Goal: Information Seeking & Learning: Learn about a topic

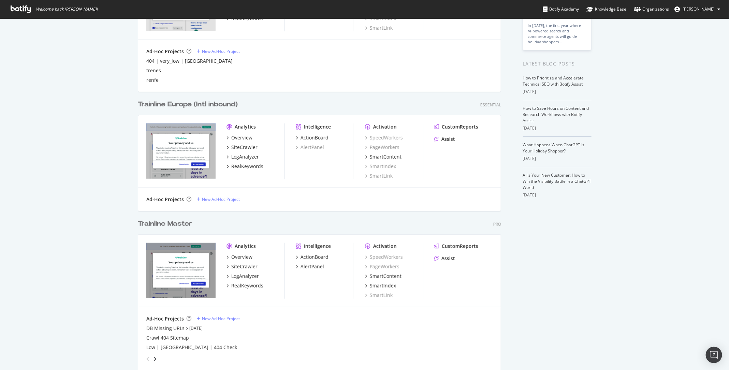
scroll to position [156, 0]
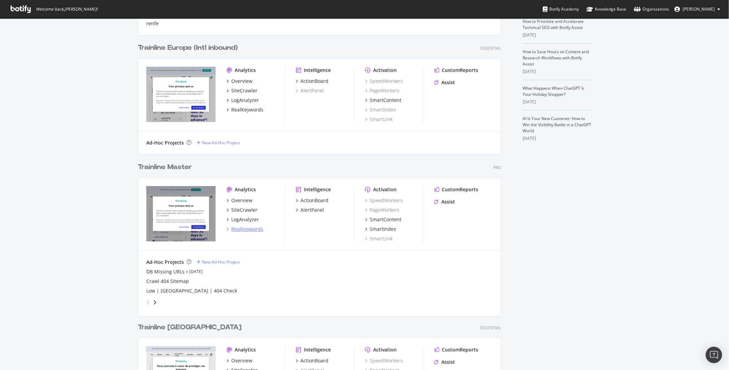
click at [247, 227] on div "RealKeywords" at bounding box center [247, 229] width 32 height 7
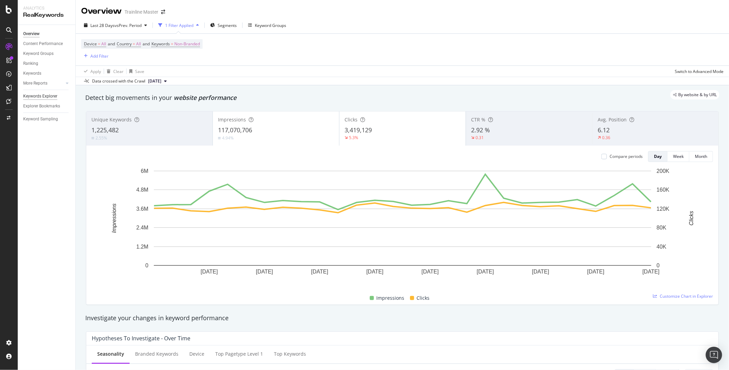
click at [41, 98] on div "Keywords Explorer" at bounding box center [40, 96] width 34 height 7
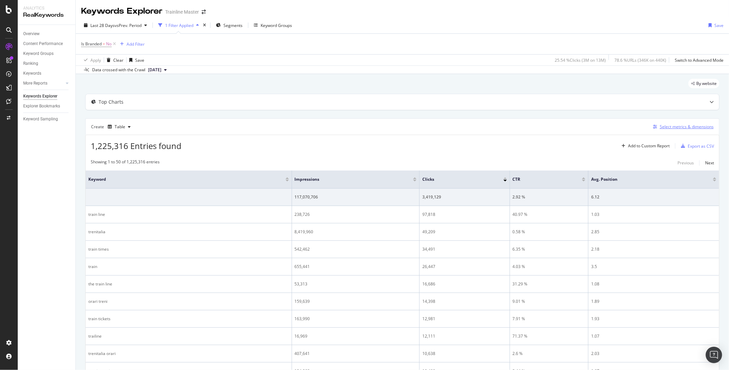
click at [675, 129] on div "Select metrics & dimensions" at bounding box center [687, 127] width 54 height 6
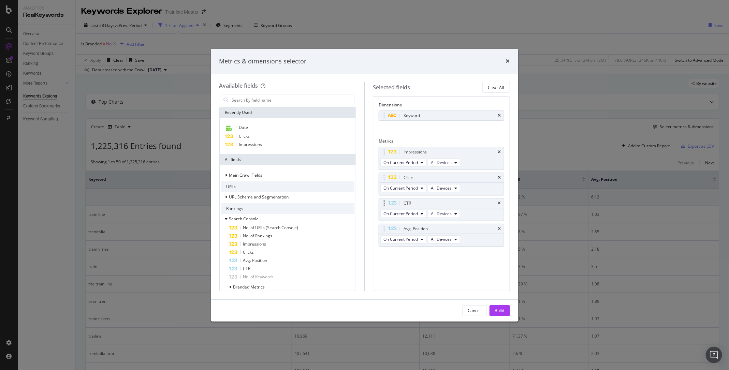
click at [497, 203] on div "CTR" at bounding box center [441, 204] width 125 height 10
click at [500, 202] on icon "times" at bounding box center [499, 203] width 3 height 4
click at [503, 194] on div "Impressions On Current Period All Devices Clicks On Current Period All Devices …" at bounding box center [442, 191] width 126 height 89
click at [501, 201] on icon "times" at bounding box center [499, 203] width 3 height 4
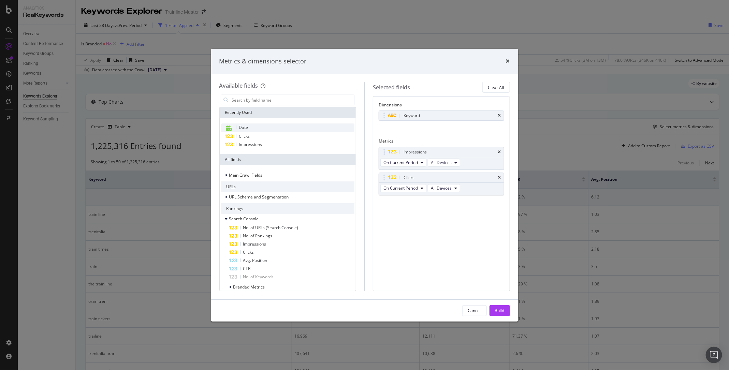
click at [246, 128] on span "Date" at bounding box center [243, 128] width 9 height 6
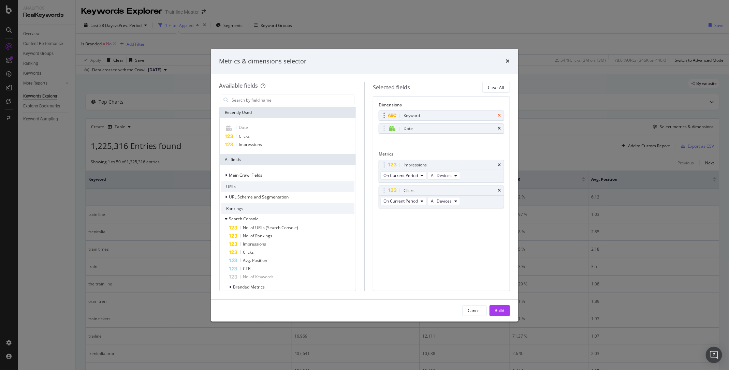
click at [501, 115] on icon "times" at bounding box center [499, 116] width 3 height 4
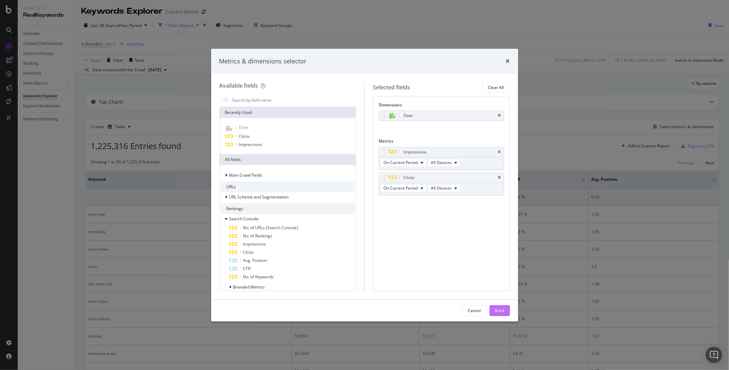
click at [499, 314] on div "Build" at bounding box center [500, 311] width 10 height 10
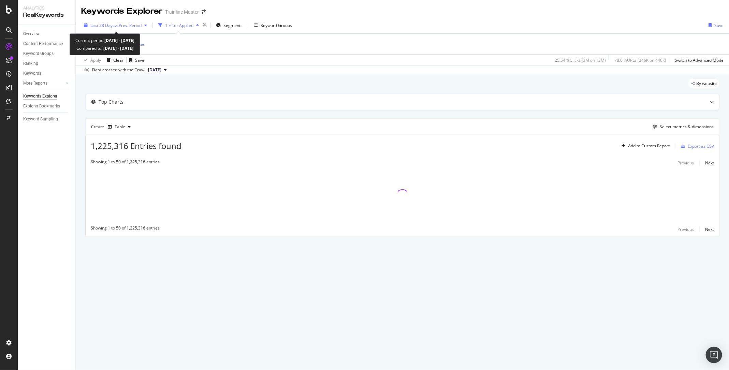
click at [111, 27] on span "Last 28 Days" at bounding box center [102, 26] width 24 height 6
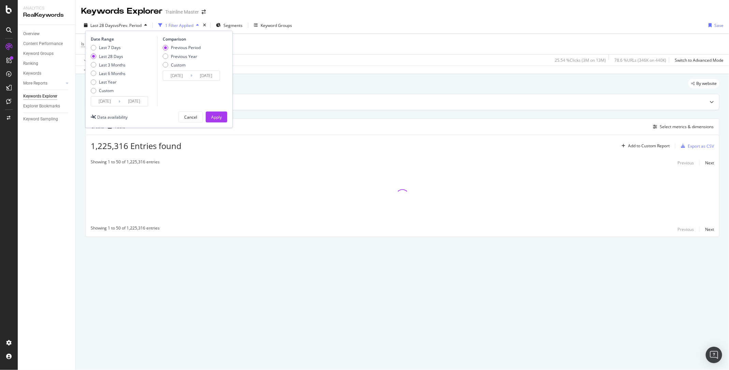
click at [102, 101] on input "[DATE]" at bounding box center [104, 102] width 27 height 10
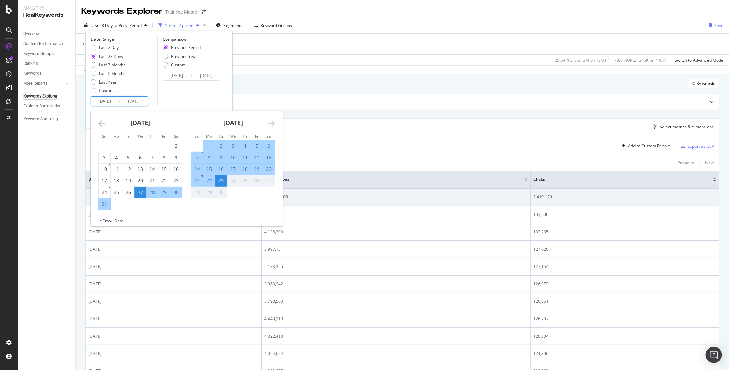
click at [102, 124] on icon "Move backward to switch to the previous month." at bounding box center [101, 123] width 7 height 8
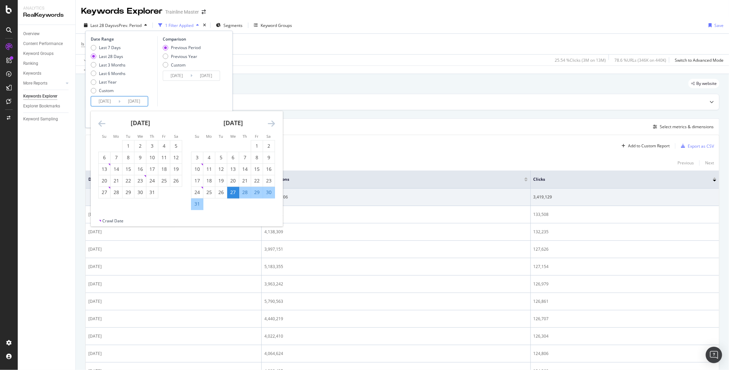
click at [102, 124] on icon "Move backward to switch to the previous month." at bounding box center [101, 123] width 7 height 8
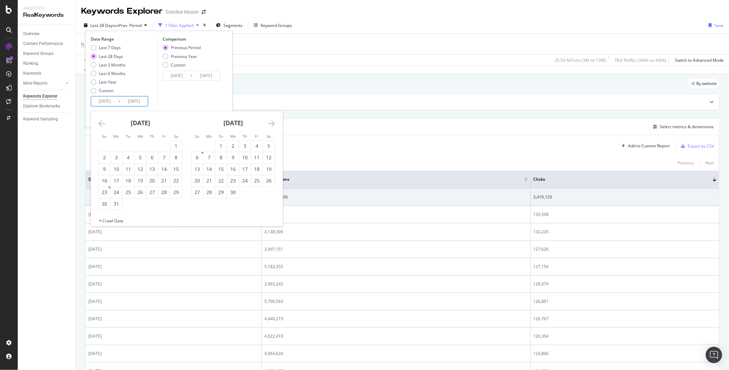
click at [102, 124] on icon "Move backward to switch to the previous month." at bounding box center [101, 123] width 7 height 8
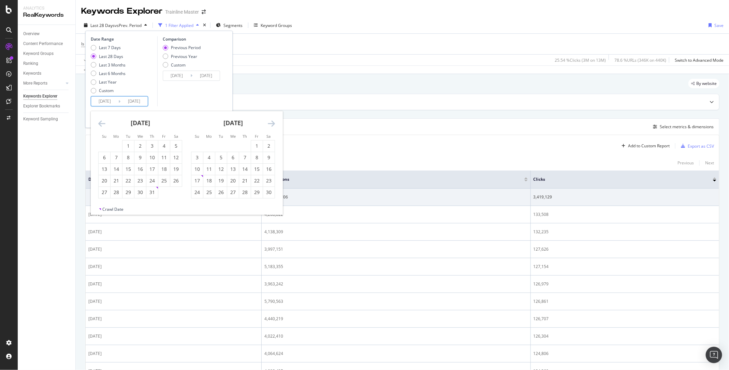
click at [102, 124] on icon "Move backward to switch to the previous month." at bounding box center [101, 123] width 7 height 8
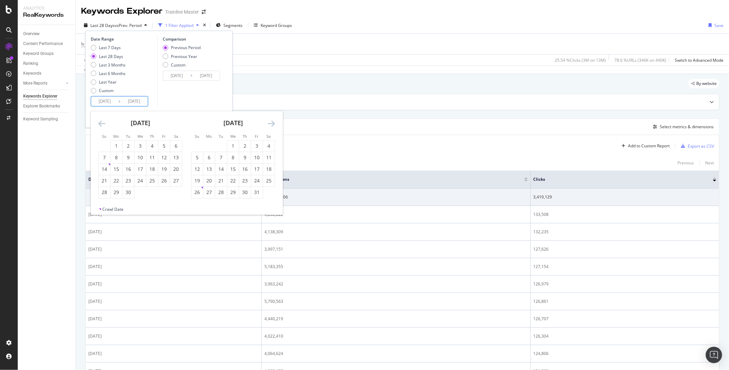
click at [102, 124] on icon "Move backward to switch to the previous month." at bounding box center [101, 123] width 7 height 8
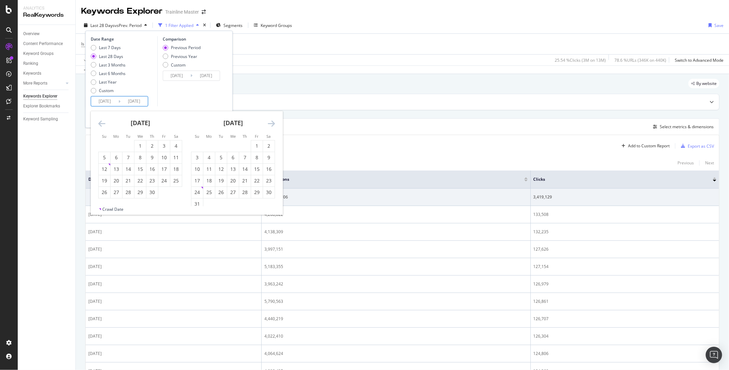
click at [102, 124] on icon "Move backward to switch to the previous month." at bounding box center [101, 123] width 7 height 8
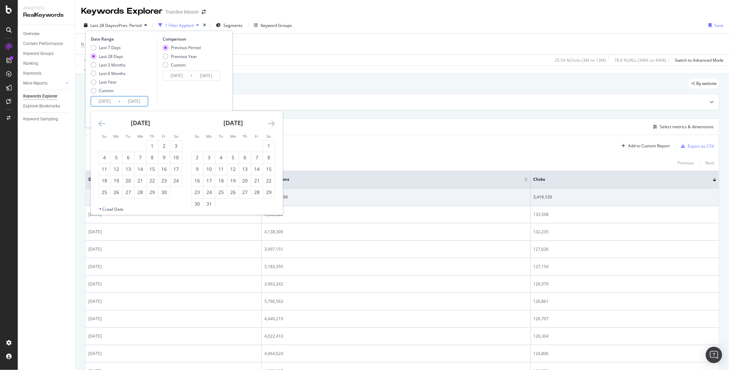
click at [102, 124] on icon "Move backward to switch to the previous month." at bounding box center [101, 123] width 7 height 8
click at [139, 149] on div "1" at bounding box center [140, 146] width 12 height 11
type input "[DATE]"
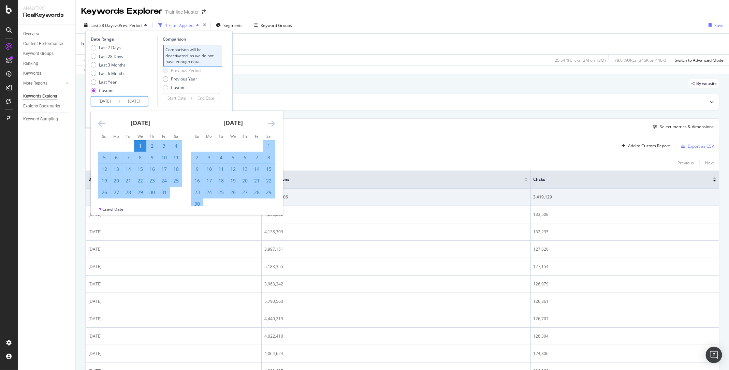
click at [227, 99] on div "Date Range Last 7 Days Last 28 Days Last 3 Months Last 6 Months Last Year Custo…" at bounding box center [159, 71] width 137 height 70
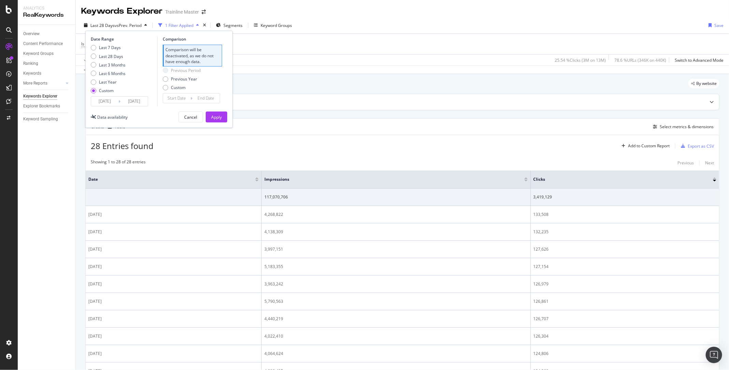
click at [220, 109] on div "Date Range Last 7 Days Last 28 Days Last 3 Months Last 6 Months Last Year Custo…" at bounding box center [158, 79] width 147 height 97
click at [221, 115] on div "Apply" at bounding box center [216, 117] width 11 height 6
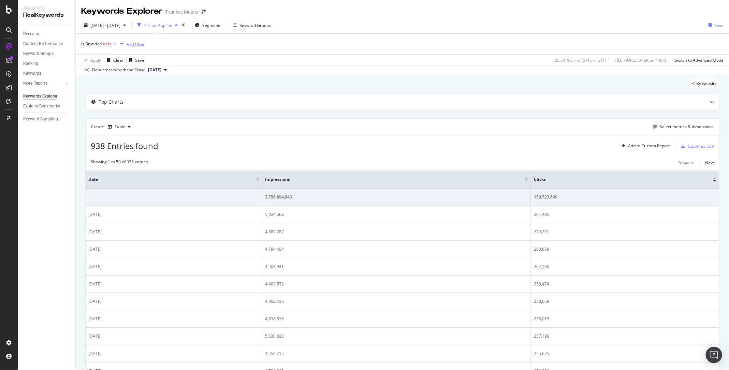
click at [137, 45] on div "Add Filter" at bounding box center [136, 44] width 18 height 6
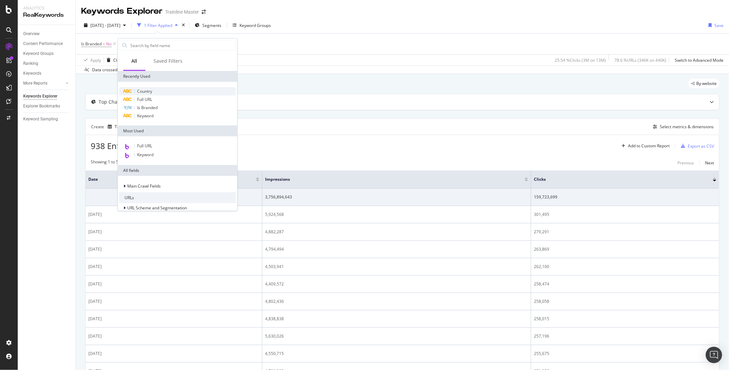
click at [150, 92] on span "Country" at bounding box center [144, 91] width 15 height 6
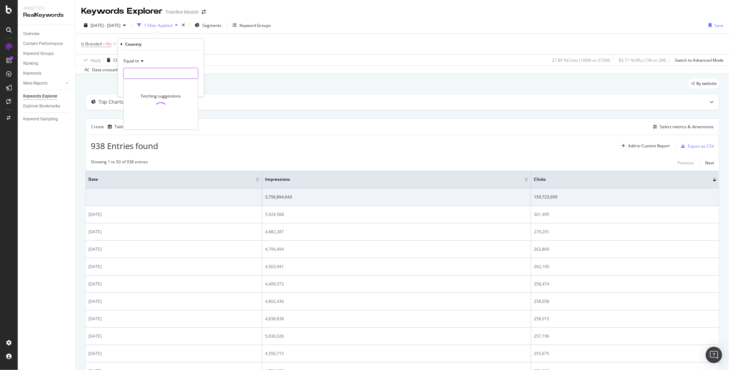
click at [142, 68] on input "text" at bounding box center [161, 73] width 74 height 11
click at [144, 80] on span "[GEOGRAPHIC_DATA]" at bounding box center [161, 83] width 73 height 6
type input "[GEOGRAPHIC_DATA]"
click at [182, 86] on icon "button" at bounding box center [183, 88] width 4 height 4
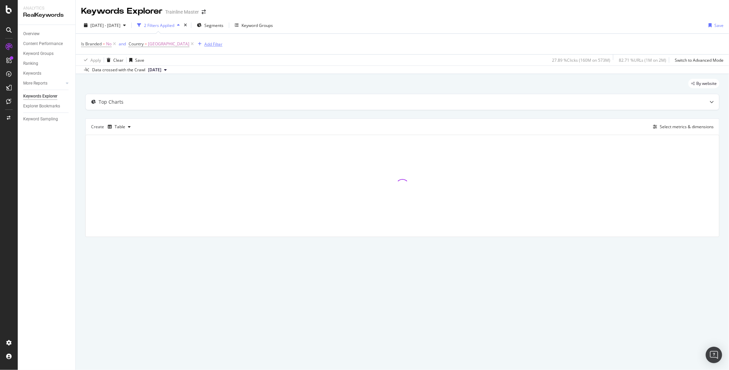
click at [209, 45] on div "Add Filter" at bounding box center [213, 44] width 18 height 6
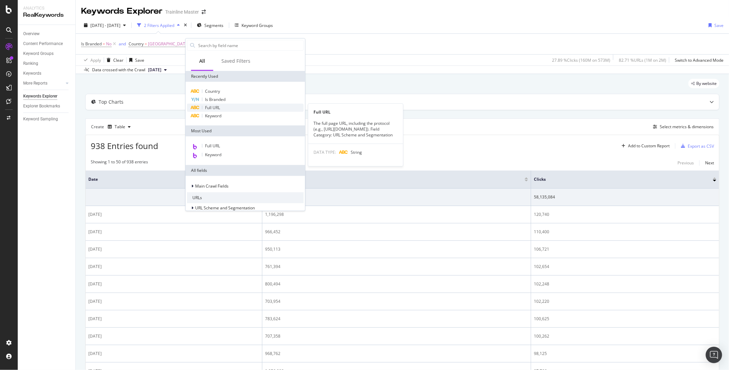
click at [216, 106] on span "Full URL" at bounding box center [212, 108] width 15 height 6
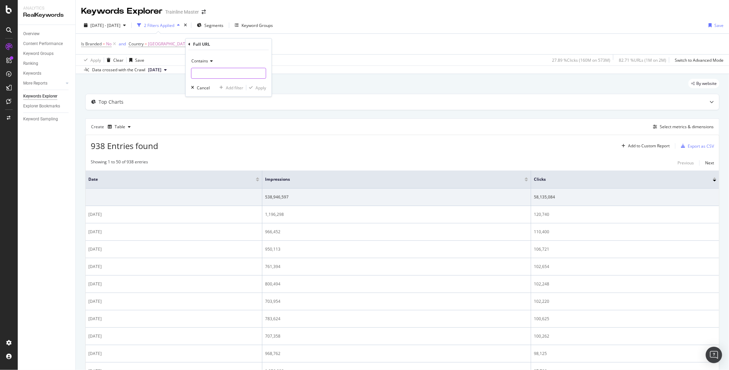
click at [216, 74] on input "text" at bounding box center [228, 73] width 74 height 11
type input "."
type input ".com/train-times/"
click at [259, 88] on div "Apply" at bounding box center [261, 88] width 11 height 6
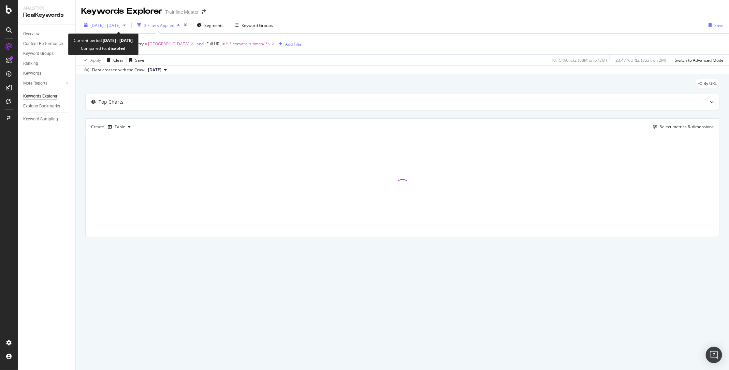
click at [120, 25] on span "[DATE] - [DATE]" at bounding box center [105, 26] width 30 height 6
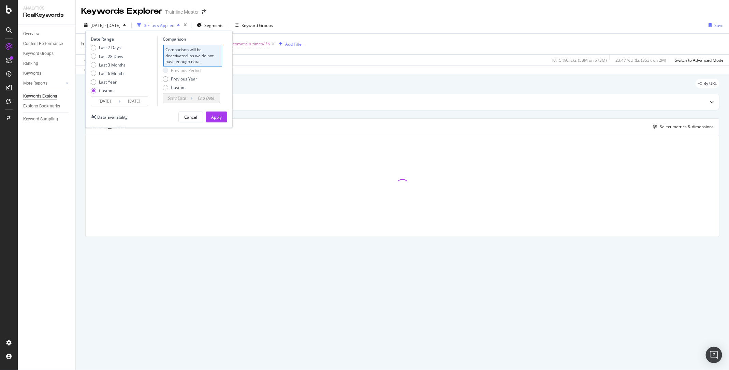
click at [128, 100] on input "[DATE]" at bounding box center [133, 102] width 27 height 10
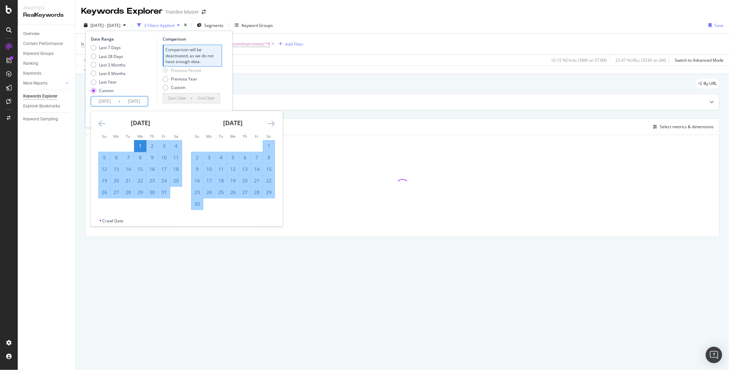
click at [271, 127] on icon "Move forward to switch to the next month." at bounding box center [271, 123] width 7 height 8
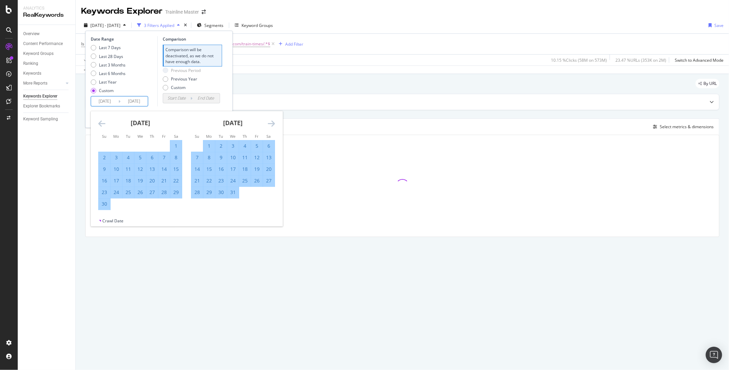
click at [271, 127] on icon "Move forward to switch to the next month." at bounding box center [271, 123] width 7 height 8
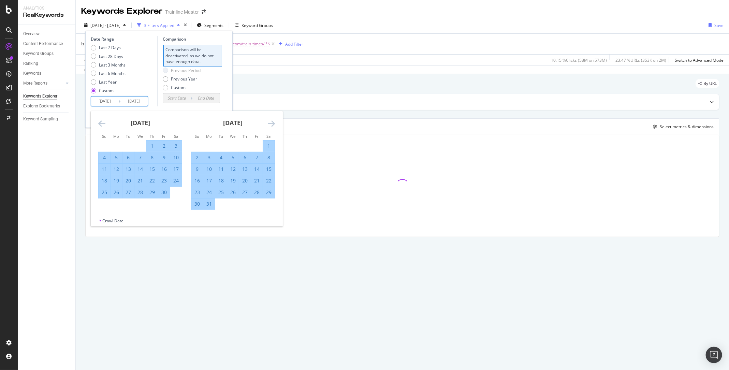
click at [271, 127] on icon "Move forward to switch to the next month." at bounding box center [271, 123] width 7 height 8
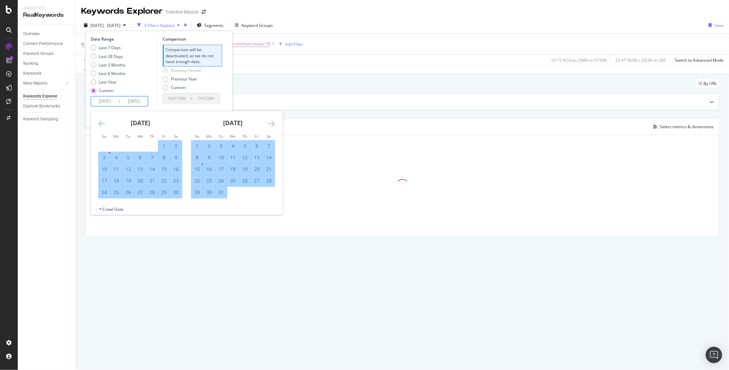
click at [271, 127] on icon "Move forward to switch to the next month." at bounding box center [271, 123] width 7 height 8
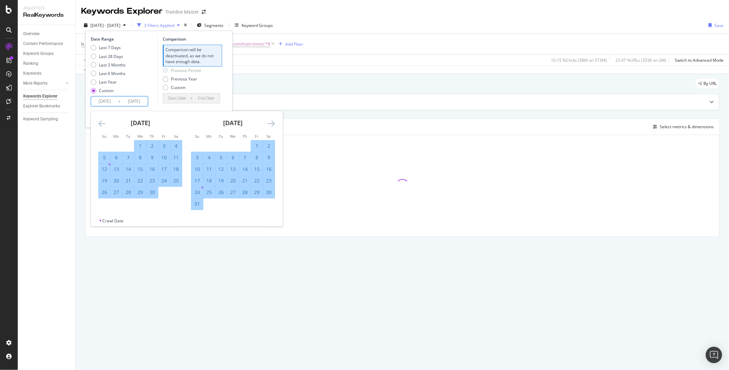
click at [271, 127] on icon "Move forward to switch to the next month." at bounding box center [271, 123] width 7 height 8
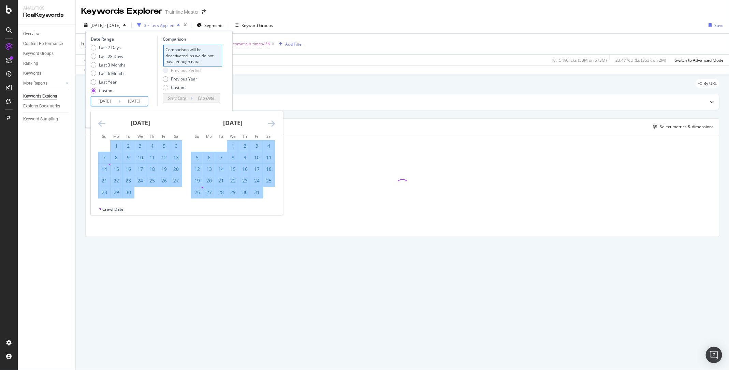
click at [271, 127] on icon "Move forward to switch to the next month." at bounding box center [271, 123] width 7 height 8
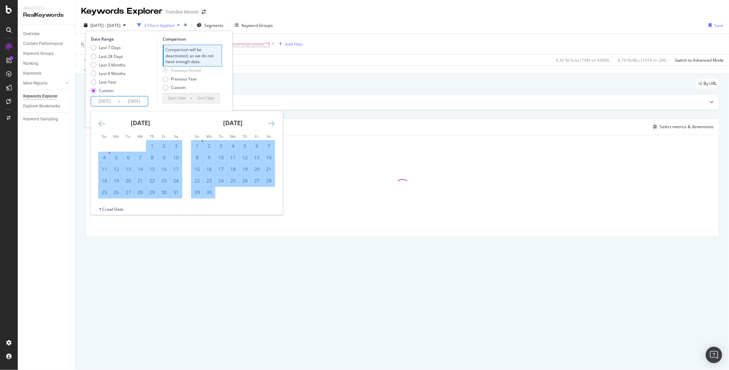
click at [271, 127] on icon "Move forward to switch to the next month." at bounding box center [271, 123] width 7 height 8
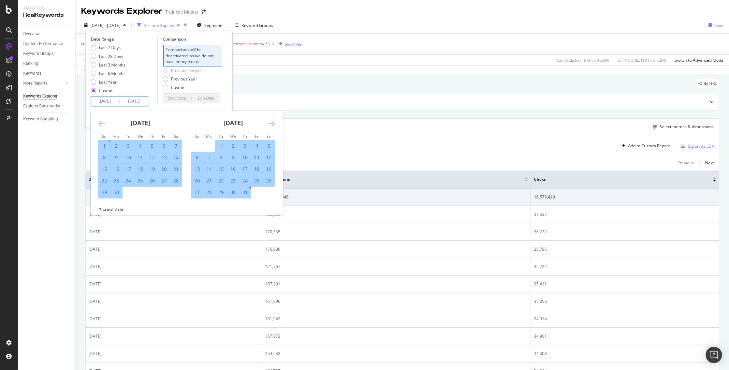
click at [271, 127] on icon "Move forward to switch to the next month." at bounding box center [271, 123] width 7 height 8
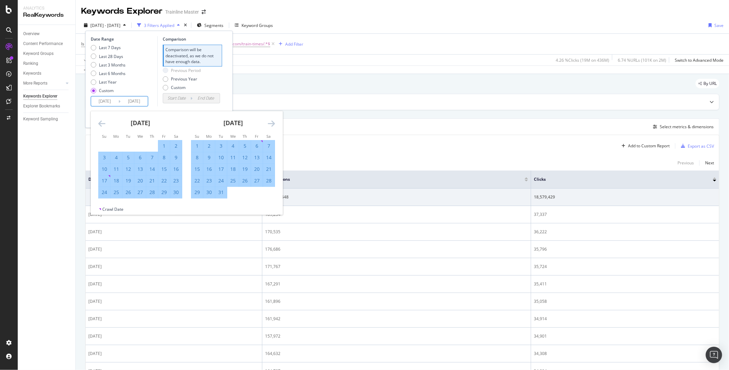
click at [271, 127] on icon "Move forward to switch to the next month." at bounding box center [271, 123] width 7 height 8
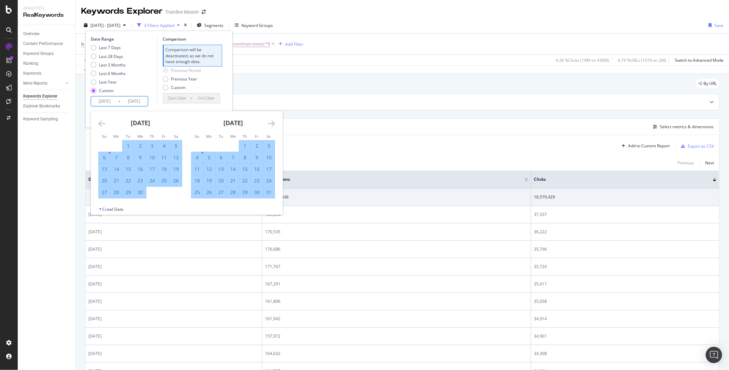
click at [271, 127] on icon "Move forward to switch to the next month." at bounding box center [271, 123] width 7 height 8
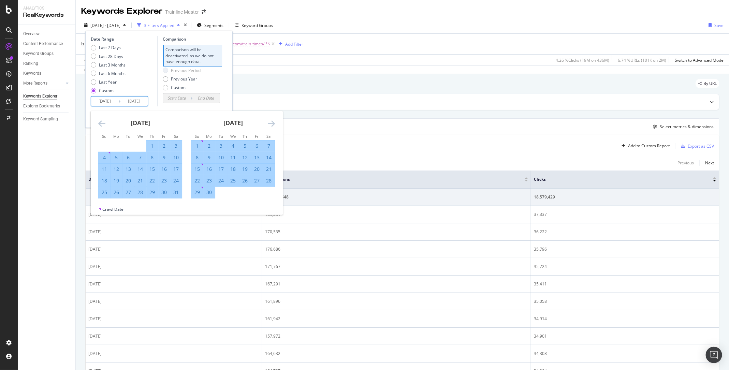
click at [271, 127] on icon "Move forward to switch to the next month." at bounding box center [271, 123] width 7 height 8
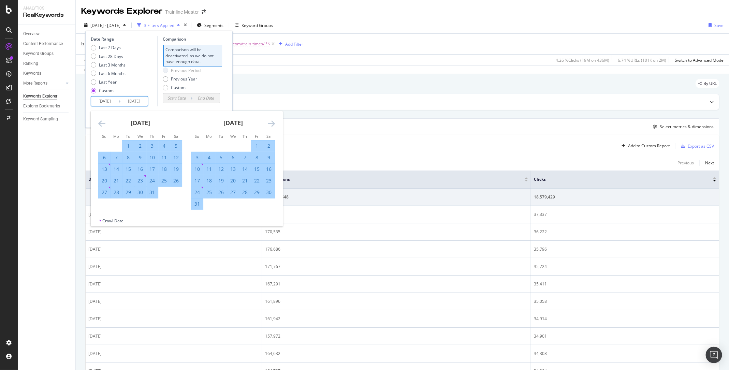
click at [271, 127] on icon "Move forward to switch to the next month." at bounding box center [271, 123] width 7 height 8
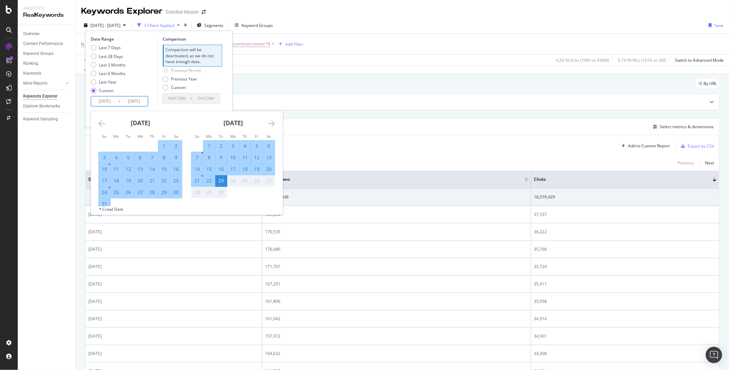
click at [271, 127] on icon "Move forward to switch to the next month." at bounding box center [271, 123] width 7 height 8
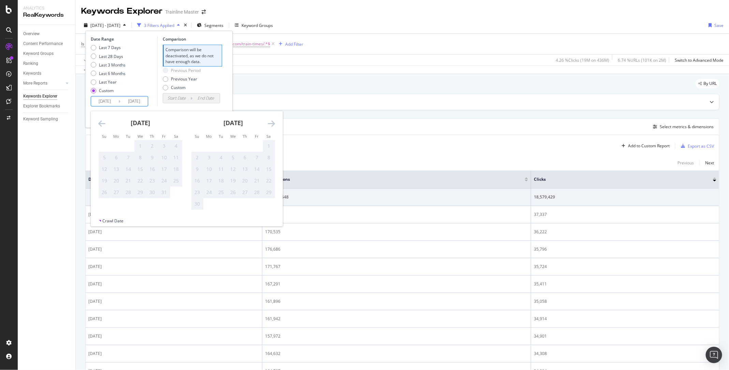
click at [103, 121] on icon "Move backward to switch to the previous month." at bounding box center [101, 123] width 7 height 8
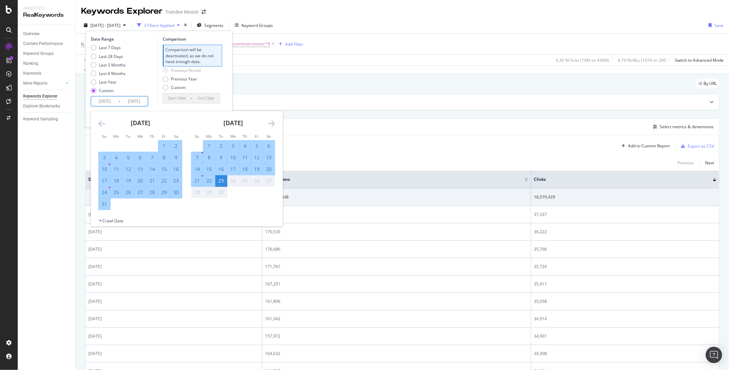
click at [212, 180] on div "22" at bounding box center [209, 180] width 12 height 7
type input "[DATE]"
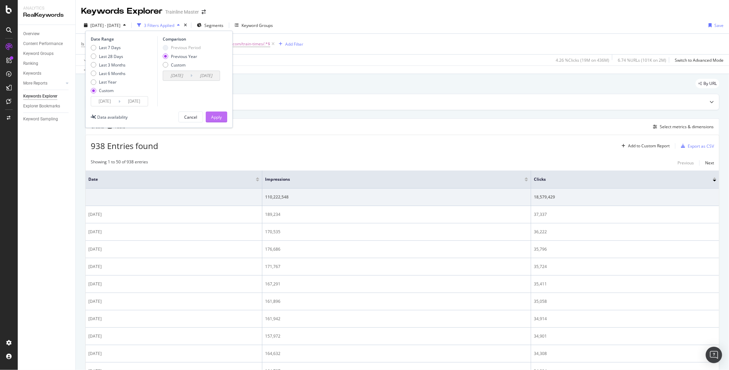
click at [216, 112] on button "Apply" at bounding box center [216, 117] width 21 height 11
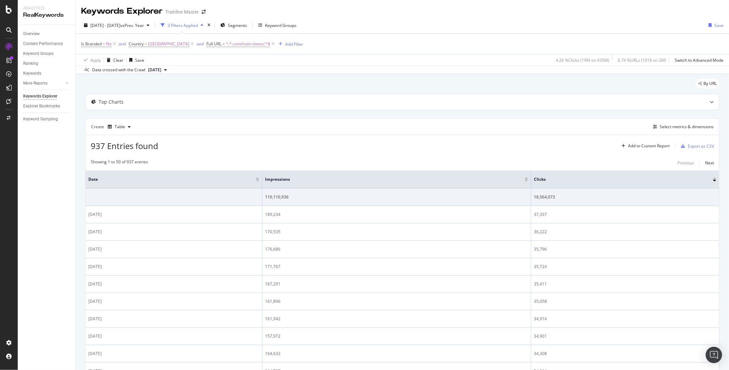
click at [258, 180] on div at bounding box center [257, 181] width 3 height 2
click at [693, 143] on div "Export as CSV" at bounding box center [701, 146] width 26 height 6
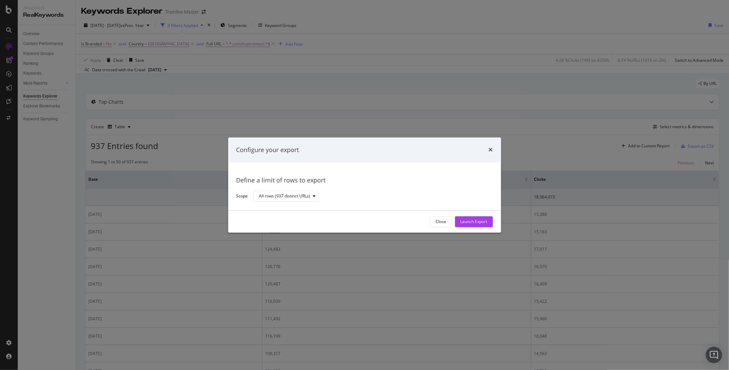
click at [486, 229] on div "Close Launch Export" at bounding box center [364, 222] width 273 height 22
click at [479, 223] on div "Launch Export" at bounding box center [474, 222] width 27 height 6
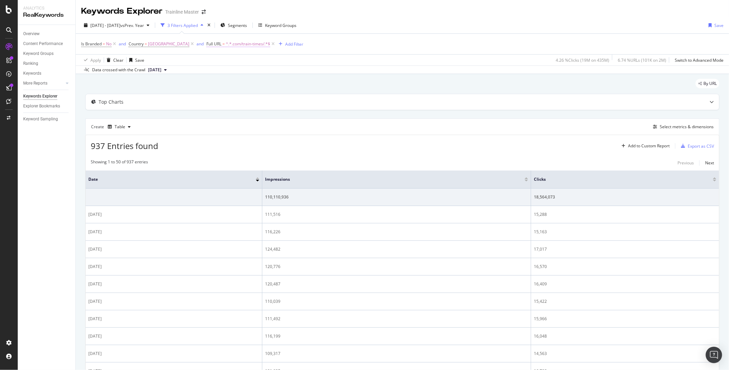
click at [226, 44] on span "^.*.com/train-times/.*$" at bounding box center [248, 44] width 44 height 10
click at [242, 73] on input ".com/train-times/" at bounding box center [235, 72] width 64 height 11
type input "/de/bahn-fahnplan/"
click at [274, 85] on div "Apply" at bounding box center [272, 87] width 11 height 6
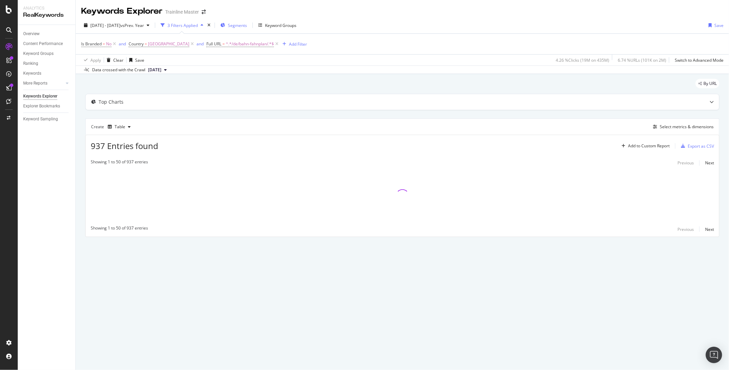
click at [247, 24] on span "Segments" at bounding box center [237, 26] width 19 height 6
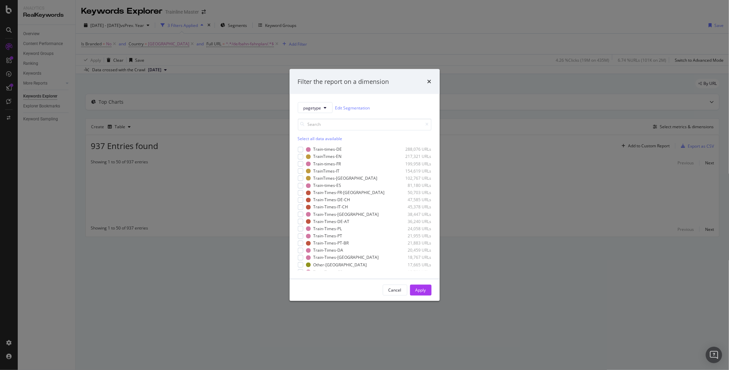
click at [431, 77] on div "Filter the report on a dimension" at bounding box center [365, 81] width 150 height 25
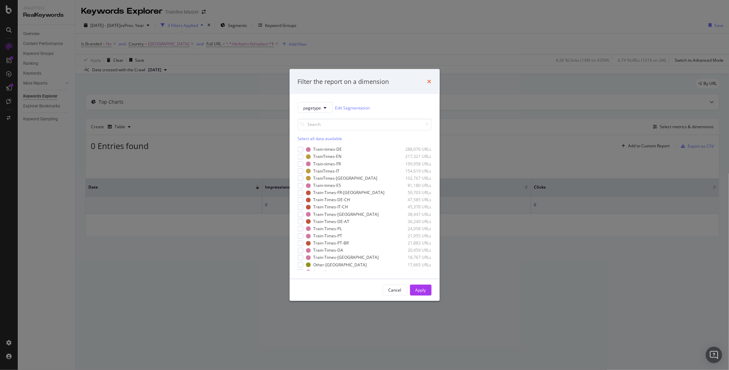
click at [431, 81] on icon "times" at bounding box center [430, 81] width 4 height 5
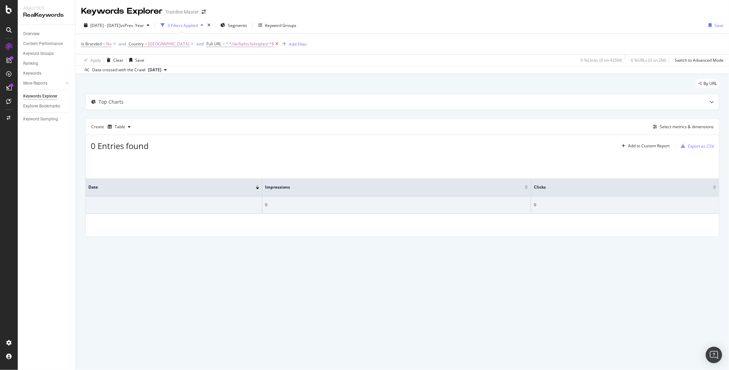
click at [274, 45] on icon at bounding box center [277, 44] width 6 height 7
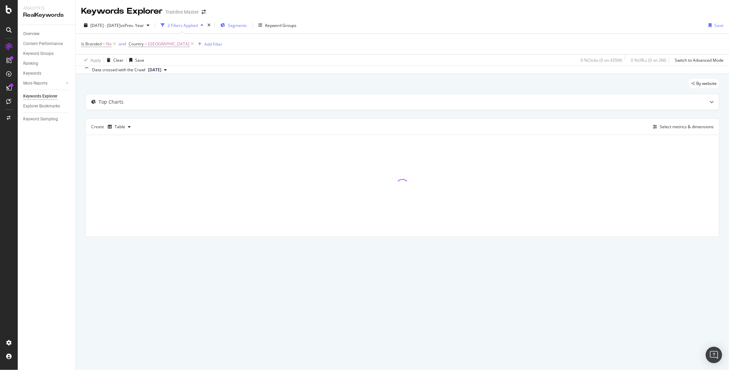
click at [247, 23] on span "Segments" at bounding box center [237, 26] width 19 height 6
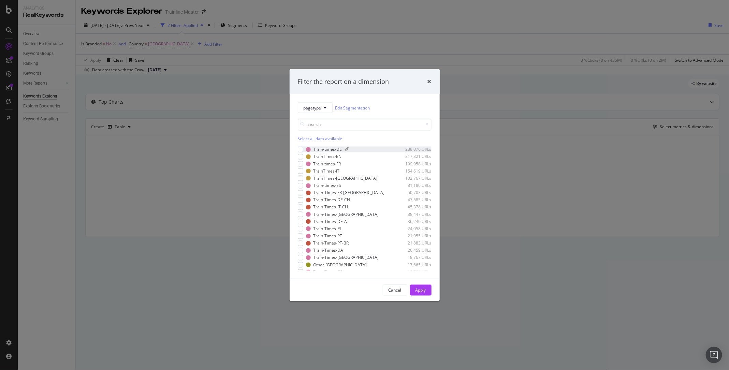
click at [334, 152] on div "Train-times-DE" at bounding box center [328, 150] width 29 height 6
click at [422, 293] on div "Apply" at bounding box center [421, 290] width 11 height 10
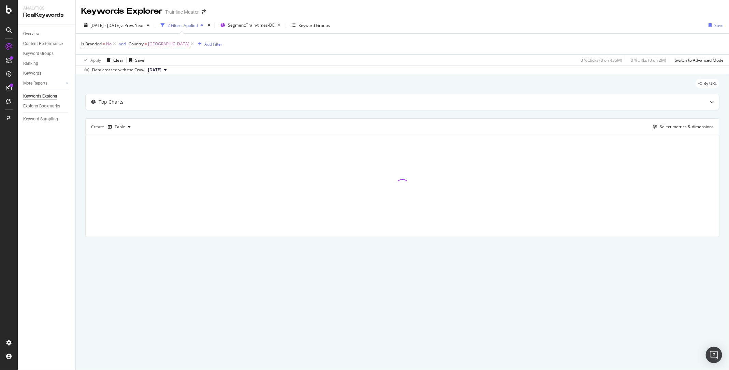
click at [161, 44] on span "[GEOGRAPHIC_DATA]" at bounding box center [168, 44] width 41 height 10
click at [142, 72] on input "gbr" at bounding box center [167, 72] width 64 height 11
click at [166, 74] on input "gbr" at bounding box center [167, 72] width 64 height 11
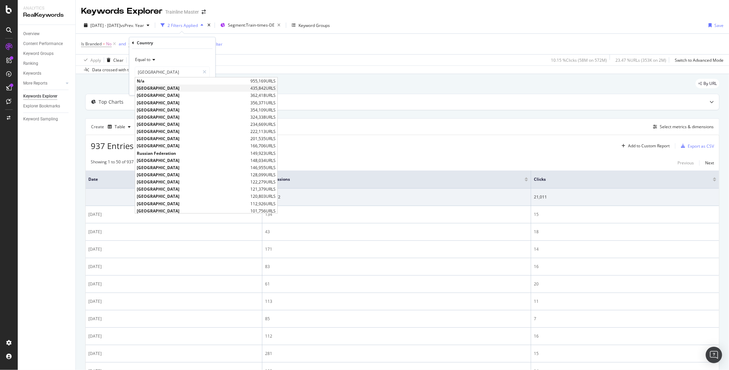
click at [158, 86] on span "[GEOGRAPHIC_DATA]" at bounding box center [193, 88] width 112 height 6
type input "[GEOGRAPHIC_DATA]"
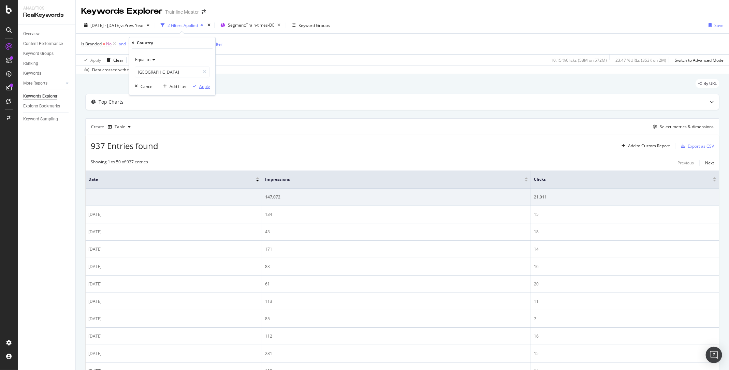
click at [206, 85] on div "Apply" at bounding box center [204, 87] width 11 height 6
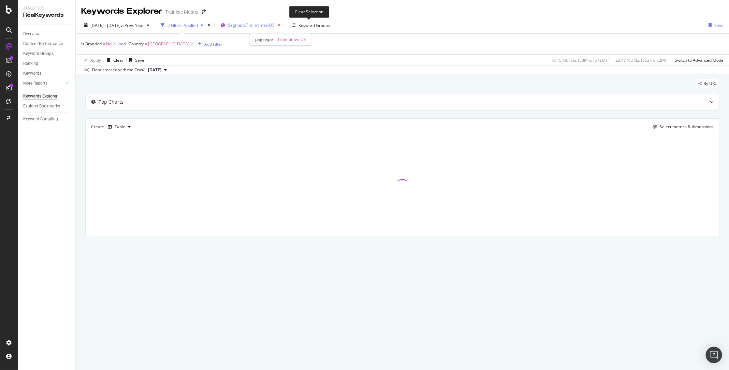
click at [283, 27] on icon "button" at bounding box center [279, 25] width 9 height 10
click at [204, 45] on div "Add Filter" at bounding box center [213, 44] width 18 height 6
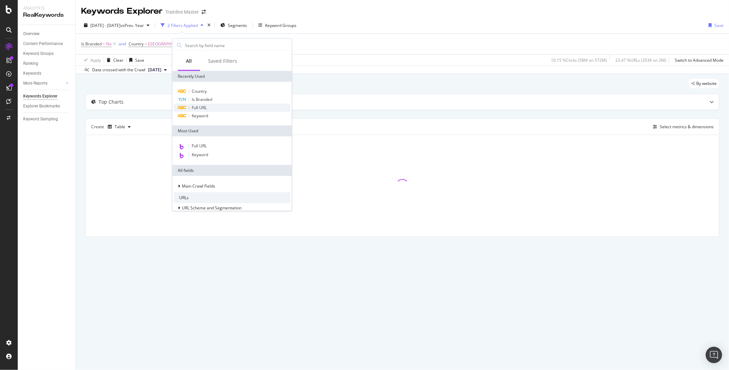
click at [205, 109] on span "Full URL" at bounding box center [199, 108] width 15 height 6
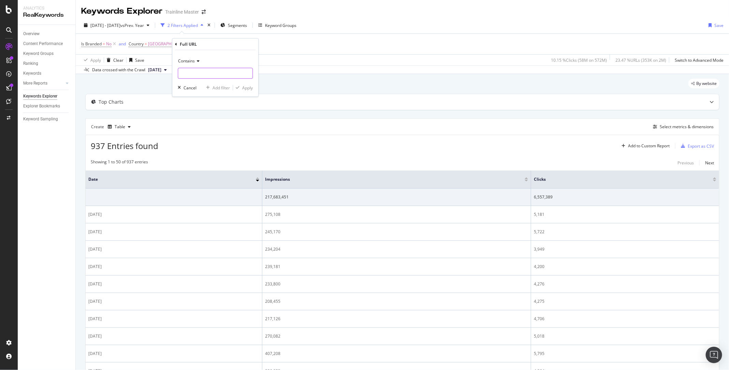
click at [197, 75] on input "text" at bounding box center [215, 73] width 74 height 11
type input "/de/bahn-fahrplan/"
click at [244, 87] on div "Apply" at bounding box center [247, 88] width 11 height 6
click at [694, 144] on div "Export as CSV" at bounding box center [701, 146] width 26 height 6
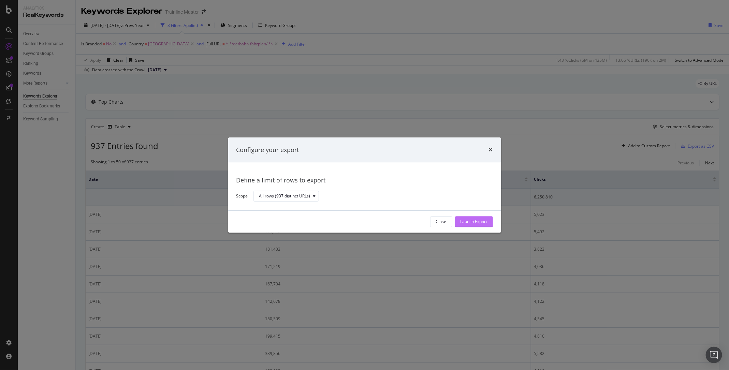
click at [468, 222] on div "Launch Export" at bounding box center [474, 222] width 27 height 6
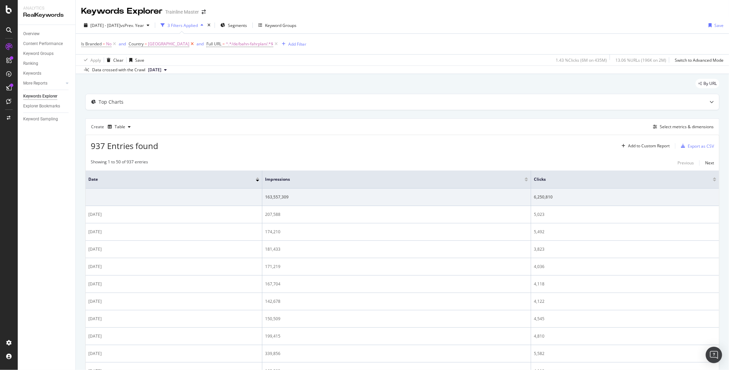
click at [189, 45] on icon at bounding box center [192, 44] width 6 height 7
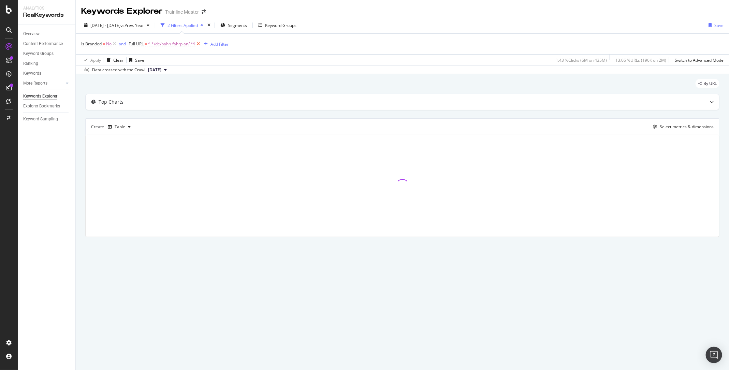
click at [200, 44] on icon at bounding box center [199, 44] width 6 height 7
click at [245, 20] on div "Segments" at bounding box center [231, 25] width 27 height 10
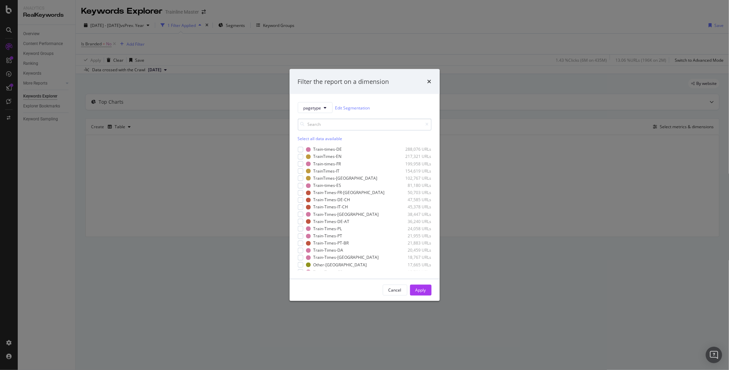
click at [335, 127] on input "modal" at bounding box center [365, 125] width 134 height 12
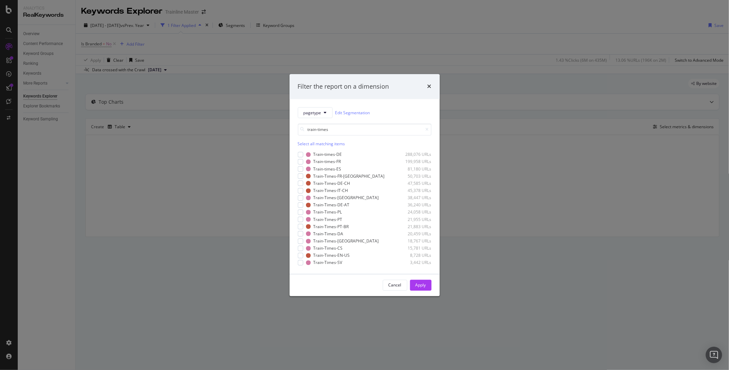
click at [312, 142] on div "Select all matching items" at bounding box center [365, 144] width 134 height 6
click at [299, 155] on icon "modal" at bounding box center [300, 154] width 3 height 3
click at [299, 161] on icon "modal" at bounding box center [300, 161] width 3 height 3
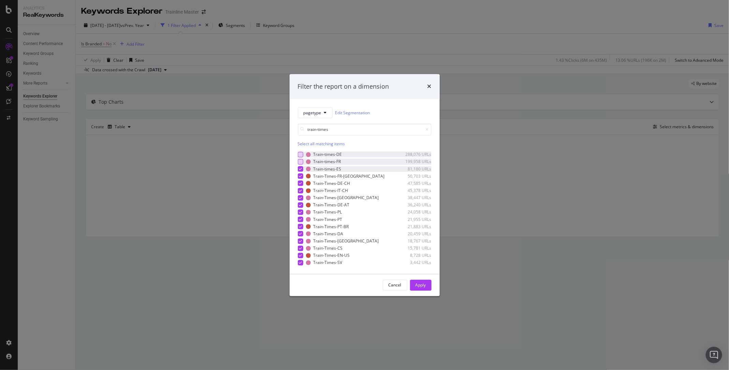
click at [300, 167] on div "modal" at bounding box center [300, 169] width 5 height 5
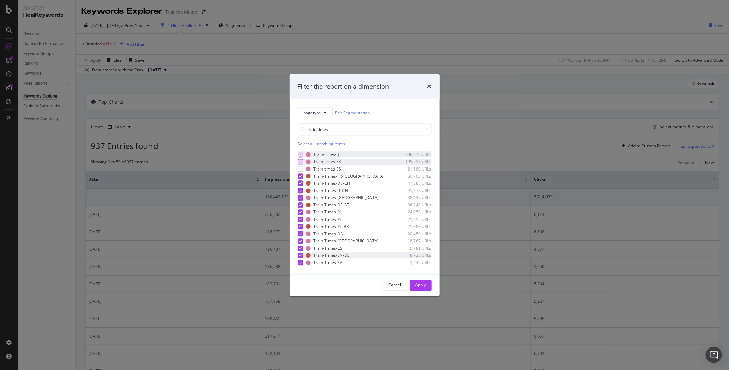
click at [299, 255] on div "modal" at bounding box center [300, 255] width 5 height 5
click at [335, 129] on input "train-times" at bounding box center [365, 130] width 134 height 12
click at [319, 129] on input "train-times" at bounding box center [365, 130] width 134 height 12
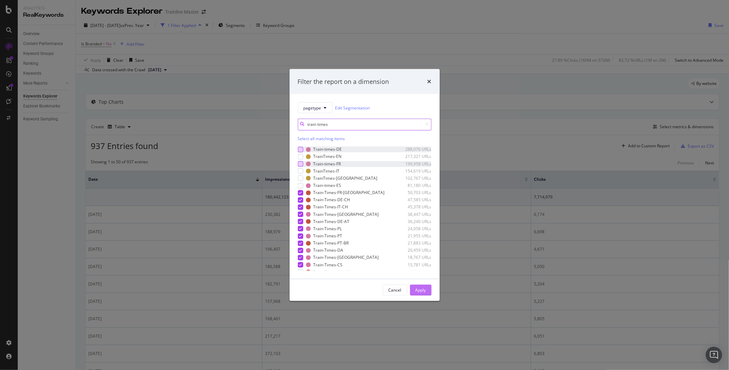
type input "train times"
click at [420, 291] on div "Apply" at bounding box center [421, 290] width 11 height 6
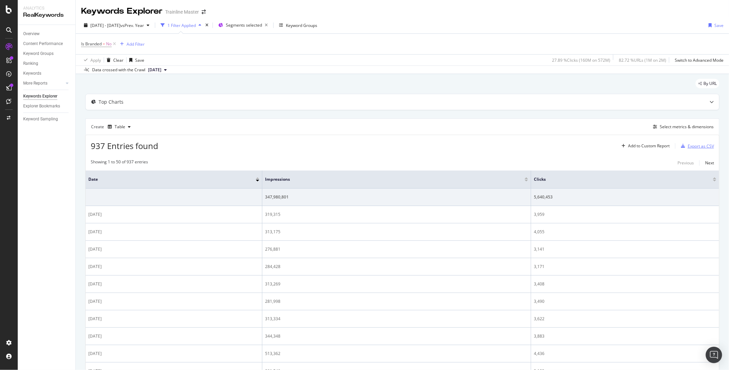
click at [701, 146] on div "Export as CSV" at bounding box center [701, 146] width 26 height 6
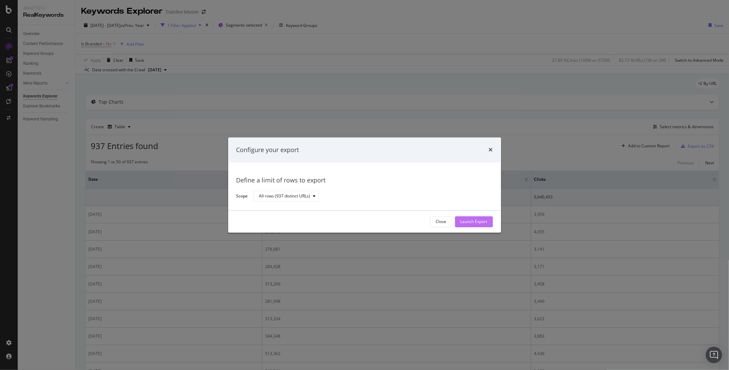
click at [478, 223] on div "Launch Export" at bounding box center [474, 222] width 27 height 6
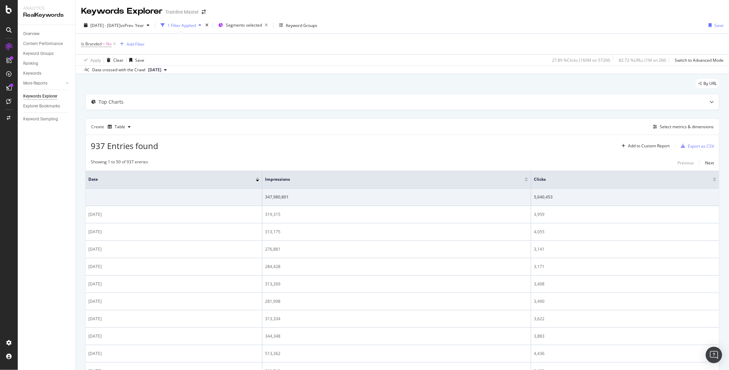
click at [91, 38] on div "Is Branded = No Add Filter" at bounding box center [402, 44] width 643 height 20
click at [95, 43] on span "Is Branded" at bounding box center [91, 44] width 20 height 6
click at [94, 60] on icon at bounding box center [95, 60] width 5 height 4
click at [98, 70] on div "Yes" at bounding box center [125, 73] width 73 height 9
click at [161, 73] on div "Apply" at bounding box center [157, 74] width 11 height 6
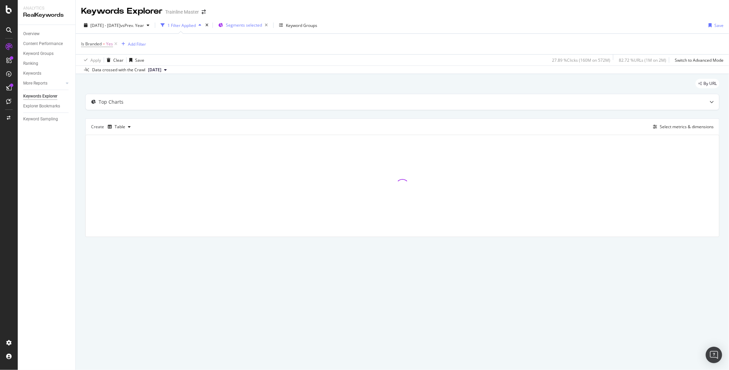
click at [262, 23] on span "Segments selected" at bounding box center [244, 25] width 36 height 6
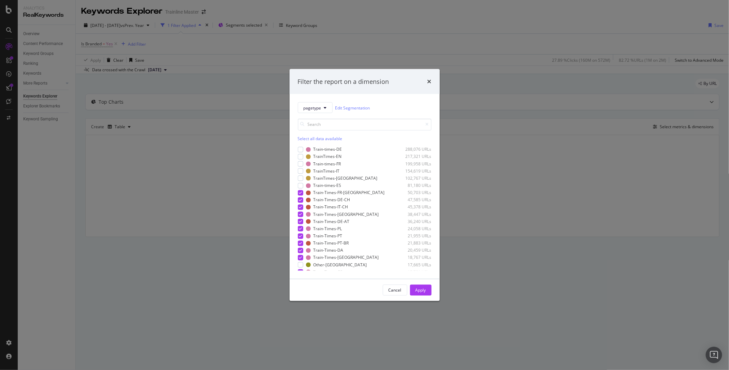
click at [323, 138] on div "Select all data available" at bounding box center [365, 139] width 134 height 6
click at [323, 138] on div "Unselect all data available" at bounding box center [365, 139] width 134 height 6
click at [317, 125] on input "modal" at bounding box center [365, 125] width 134 height 12
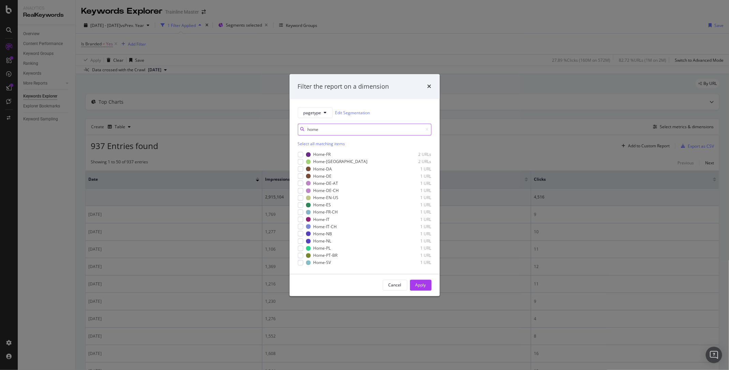
type input "home"
click at [318, 144] on div "Select all matching items" at bounding box center [365, 144] width 134 height 6
click at [299, 156] on div "modal" at bounding box center [300, 154] width 5 height 5
click at [300, 161] on icon "modal" at bounding box center [300, 161] width 3 height 3
click at [301, 197] on icon "modal" at bounding box center [300, 197] width 3 height 3
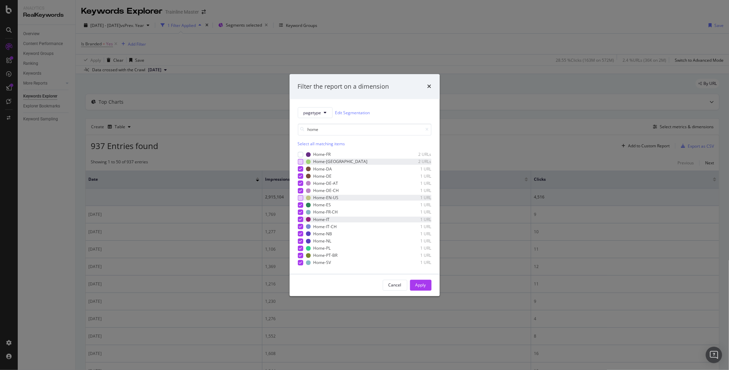
click at [300, 218] on icon "modal" at bounding box center [300, 219] width 3 height 3
click at [301, 204] on icon "modal" at bounding box center [300, 204] width 3 height 3
click at [298, 176] on div "modal" at bounding box center [300, 176] width 5 height 5
click at [414, 287] on button "Apply" at bounding box center [420, 285] width 21 height 11
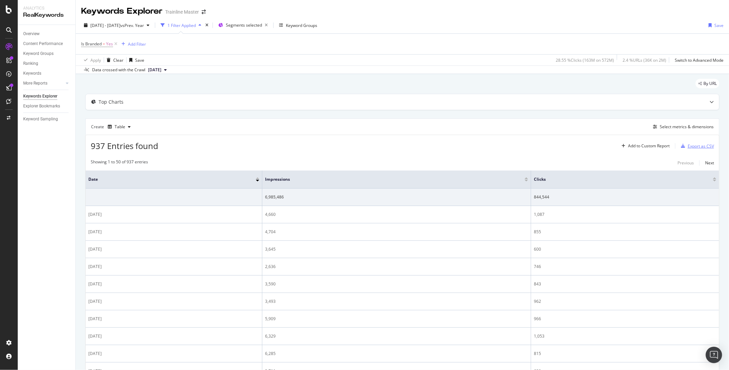
click at [700, 146] on div "Export as CSV" at bounding box center [701, 146] width 26 height 6
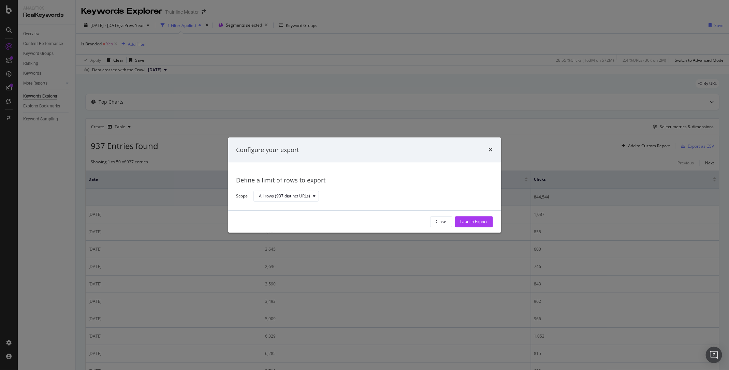
click at [480, 228] on div "Close Launch Export" at bounding box center [364, 222] width 273 height 22
click at [476, 222] on div "Launch Export" at bounding box center [474, 222] width 27 height 6
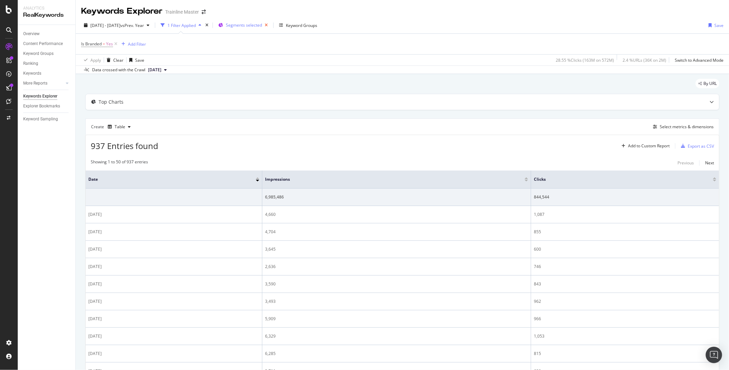
click at [271, 23] on icon "button" at bounding box center [266, 25] width 9 height 10
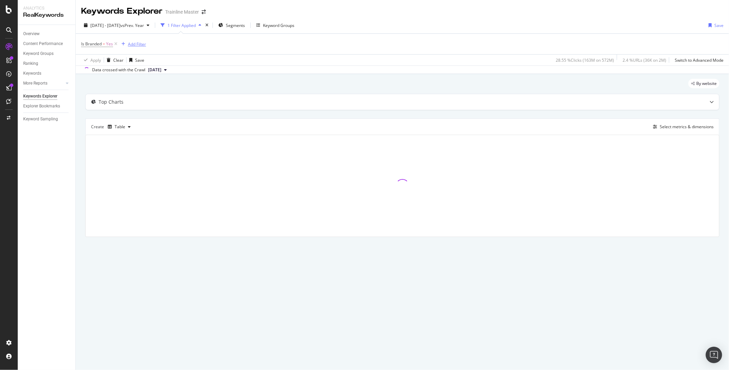
click at [142, 43] on div "Add Filter" at bounding box center [137, 44] width 18 height 6
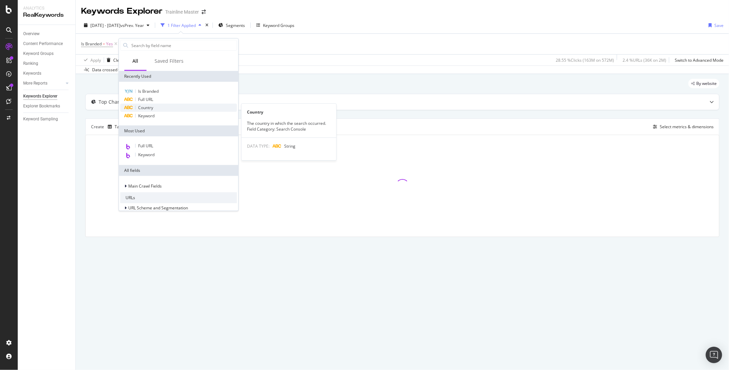
click at [153, 106] on span "Country" at bounding box center [146, 108] width 15 height 6
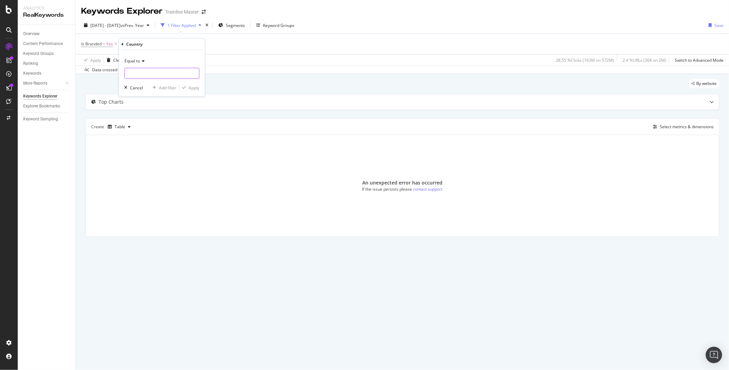
click at [147, 72] on input "text" at bounding box center [162, 73] width 74 height 11
click at [141, 61] on icon at bounding box center [142, 61] width 5 height 4
click at [143, 75] on input "text" at bounding box center [162, 73] width 74 height 11
click at [144, 72] on input "text" at bounding box center [162, 73] width 74 height 11
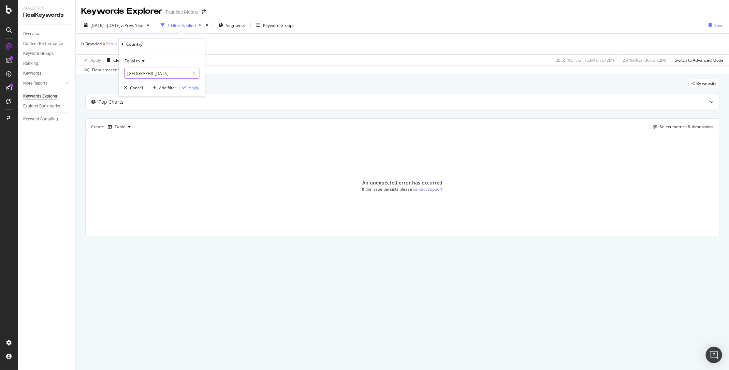
type input "[GEOGRAPHIC_DATA]"
click at [186, 87] on div "button" at bounding box center [184, 88] width 9 height 4
click at [206, 45] on div "Add Filter" at bounding box center [215, 44] width 18 height 6
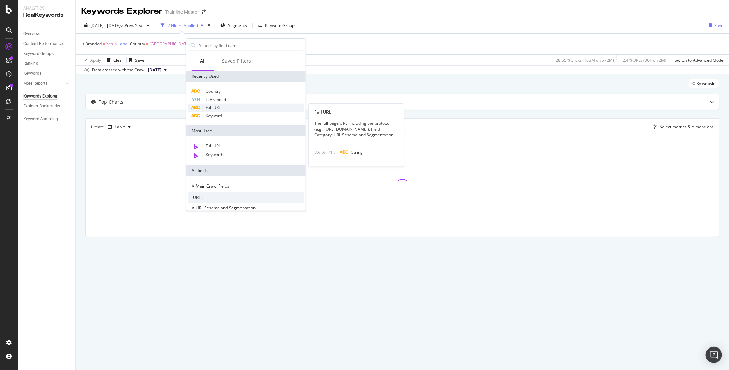
click at [216, 106] on span "Full URL" at bounding box center [213, 108] width 15 height 6
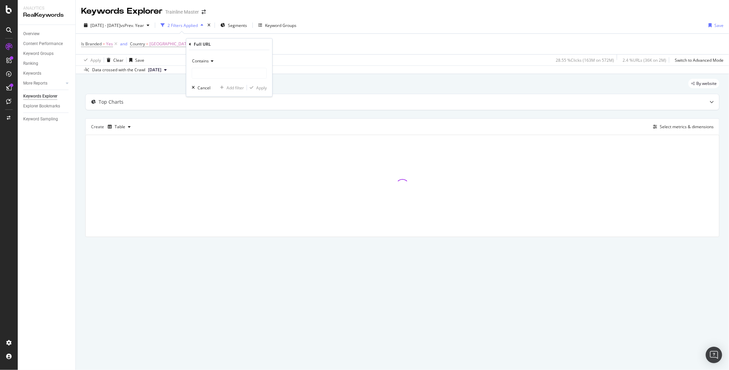
click at [209, 63] on icon at bounding box center [211, 61] width 5 height 4
click at [206, 73] on span "Equal to" at bounding box center [202, 75] width 15 height 6
click at [202, 73] on input "text" at bounding box center [229, 73] width 74 height 11
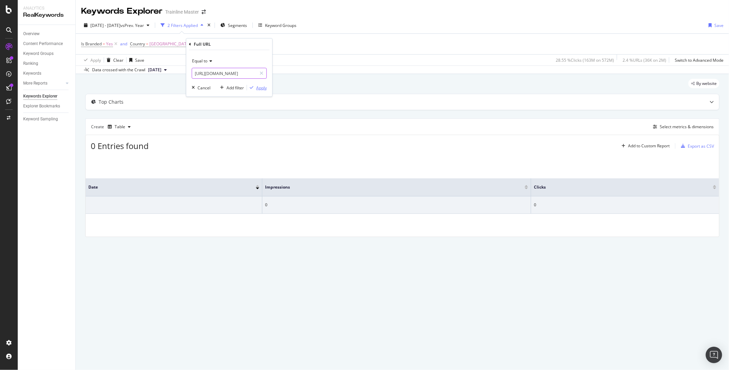
type input "[URL][DOMAIN_NAME]"
click at [265, 90] on button "Apply" at bounding box center [257, 87] width 20 height 7
click at [157, 41] on span "[GEOGRAPHIC_DATA]" at bounding box center [169, 44] width 41 height 10
click at [206, 68] on div at bounding box center [206, 72] width 10 height 11
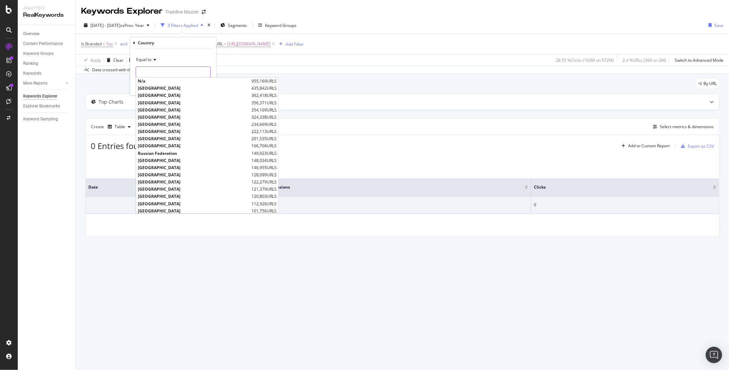
click at [165, 72] on input "text" at bounding box center [173, 72] width 74 height 11
click at [164, 112] on span "[GEOGRAPHIC_DATA]" at bounding box center [194, 110] width 112 height 6
type input "[GEOGRAPHIC_DATA]"
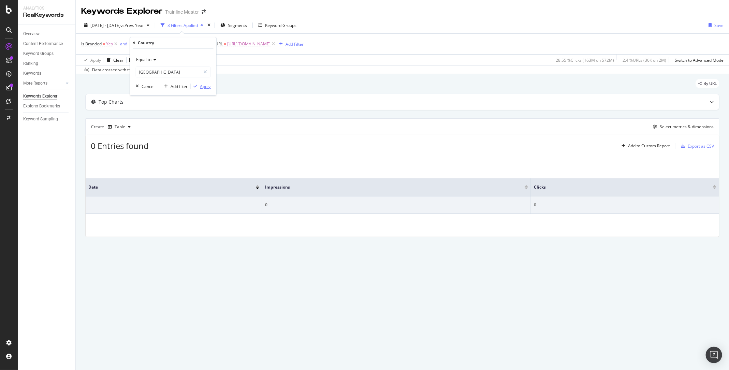
click at [204, 86] on div "Apply" at bounding box center [205, 87] width 11 height 6
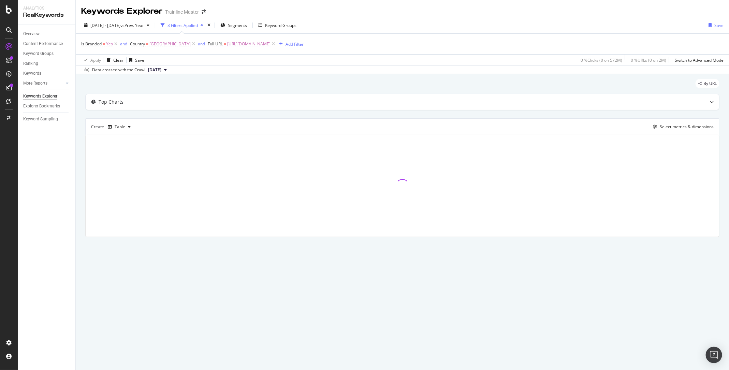
click at [238, 47] on span "[URL][DOMAIN_NAME]" at bounding box center [248, 44] width 43 height 10
click at [324, 81] on div "By URL" at bounding box center [402, 86] width 634 height 15
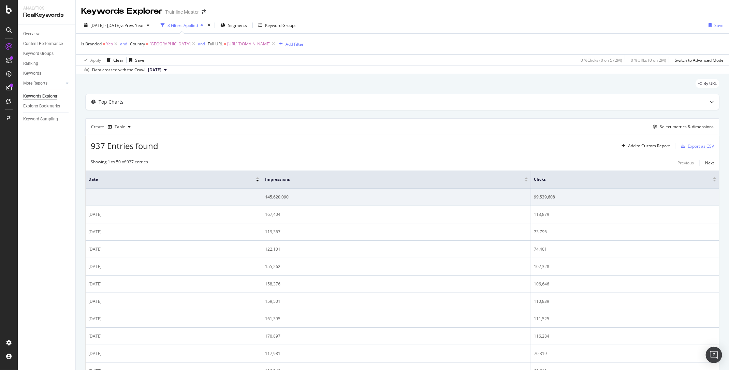
click at [697, 144] on div "Export as CSV" at bounding box center [701, 146] width 26 height 6
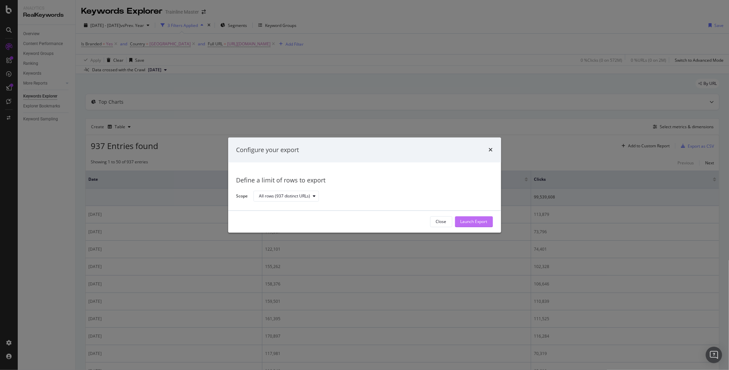
click at [475, 219] on div "Launch Export" at bounding box center [474, 222] width 27 height 6
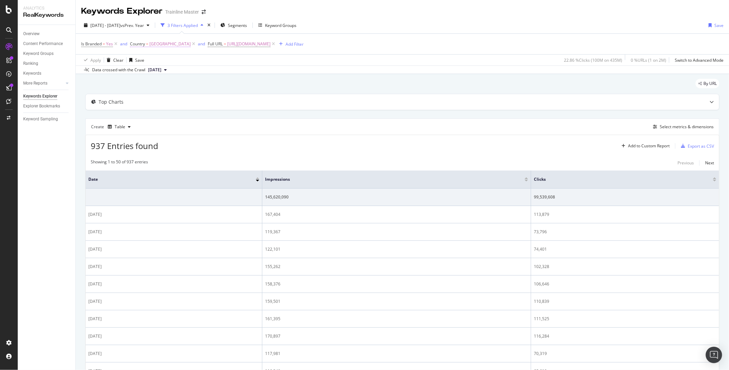
click at [148, 43] on span "=" at bounding box center [147, 44] width 2 height 6
click at [148, 67] on input "gbr" at bounding box center [168, 72] width 64 height 11
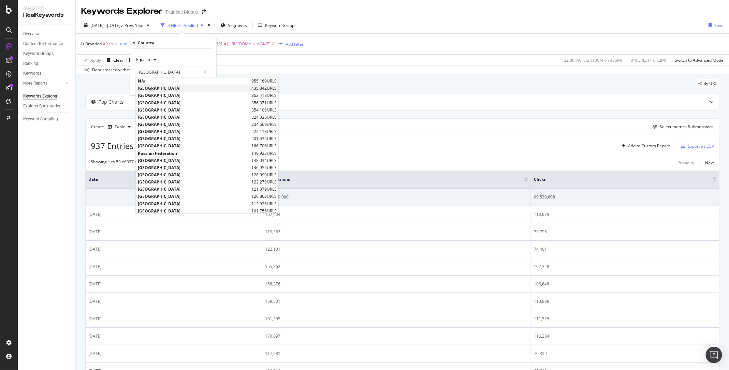
click at [157, 88] on span "[GEOGRAPHIC_DATA]" at bounding box center [194, 88] width 112 height 6
type input "[GEOGRAPHIC_DATA]"
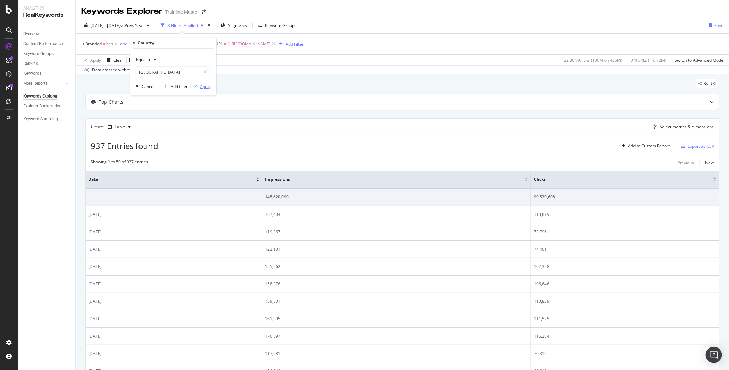
click at [203, 86] on div "Apply" at bounding box center [205, 87] width 11 height 6
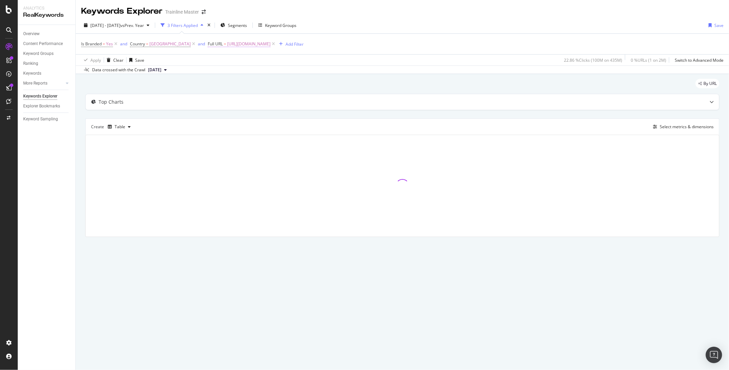
click at [241, 46] on span "[URL][DOMAIN_NAME]" at bounding box center [248, 44] width 43 height 10
click at [253, 75] on input "[URL][DOMAIN_NAME]" at bounding box center [223, 72] width 64 height 11
click at [252, 71] on input "[URL][DOMAIN_NAME]" at bounding box center [223, 72] width 64 height 11
type input "[URL][DOMAIN_NAME]"
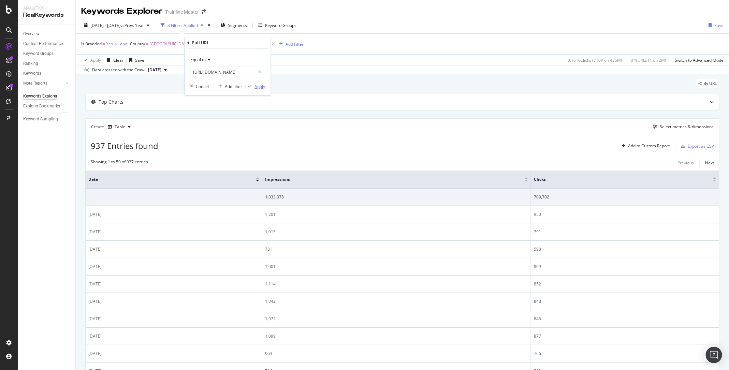
click at [258, 87] on div "Apply" at bounding box center [260, 87] width 11 height 6
click at [693, 146] on div "Export as CSV" at bounding box center [701, 146] width 26 height 6
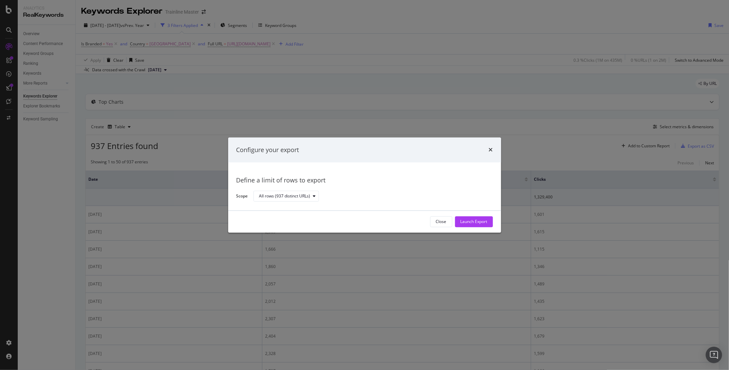
click at [474, 228] on div "Close Launch Export" at bounding box center [364, 222] width 273 height 22
click at [483, 221] on div "Launch Export" at bounding box center [474, 222] width 27 height 6
